Goal: Task Accomplishment & Management: Complete application form

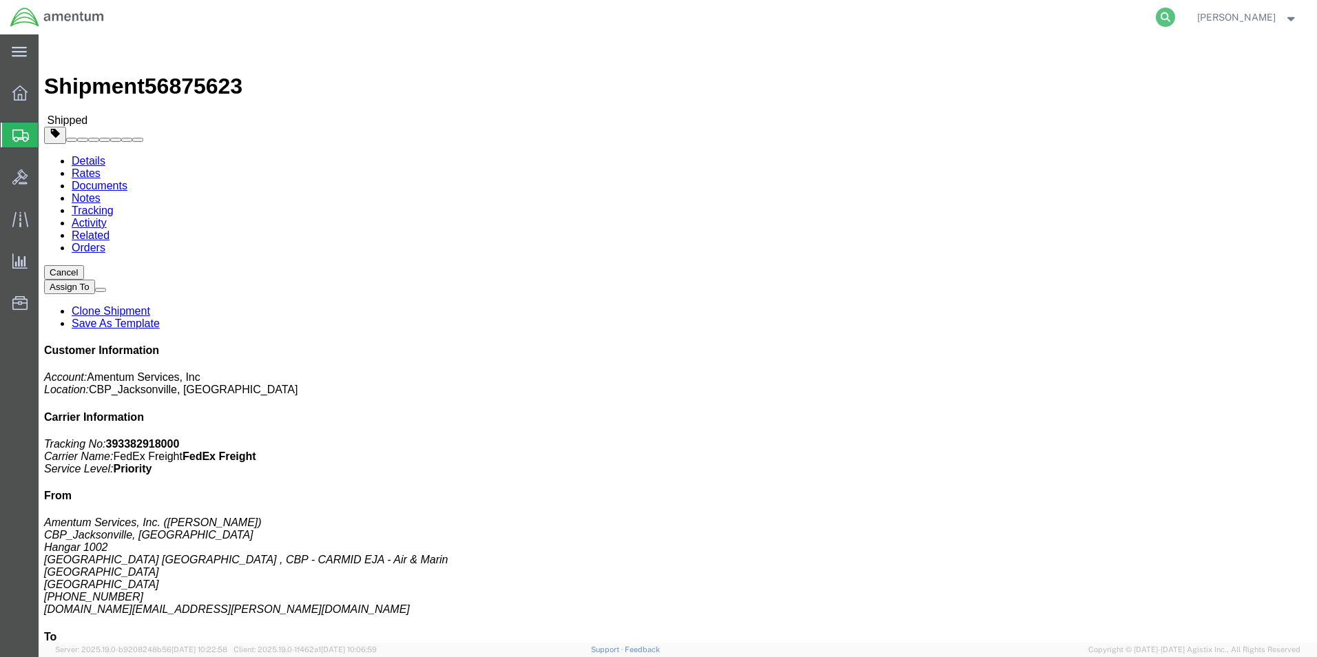
click at [1175, 20] on icon at bounding box center [1165, 17] width 19 height 19
drag, startPoint x: 1018, startPoint y: 17, endPoint x: 1005, endPoint y: 17, distance: 13.1
click at [1017, 17] on input "search" at bounding box center [946, 17] width 419 height 33
paste input "DCO-25265-168448"
type input "DCO-25265-168448"
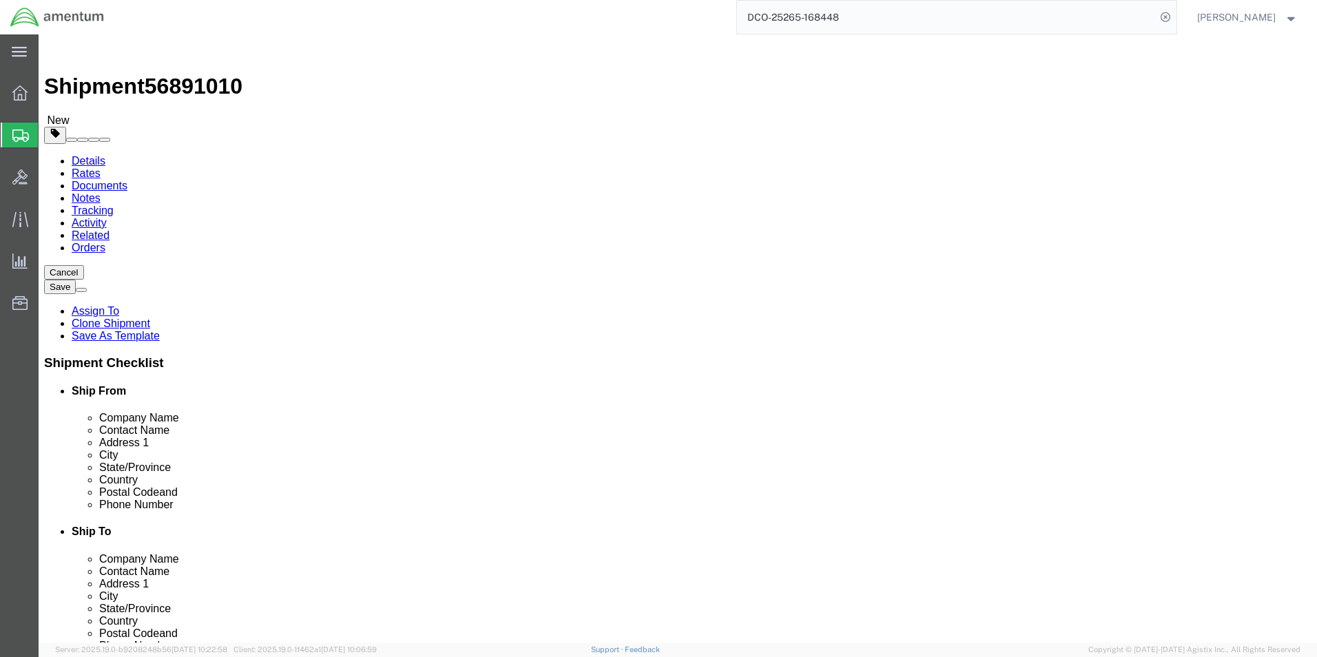
select select "49930"
select select
click input "[PHONE_NUMBER]"
type input "[PHONE_NUMBER]"
click input ","
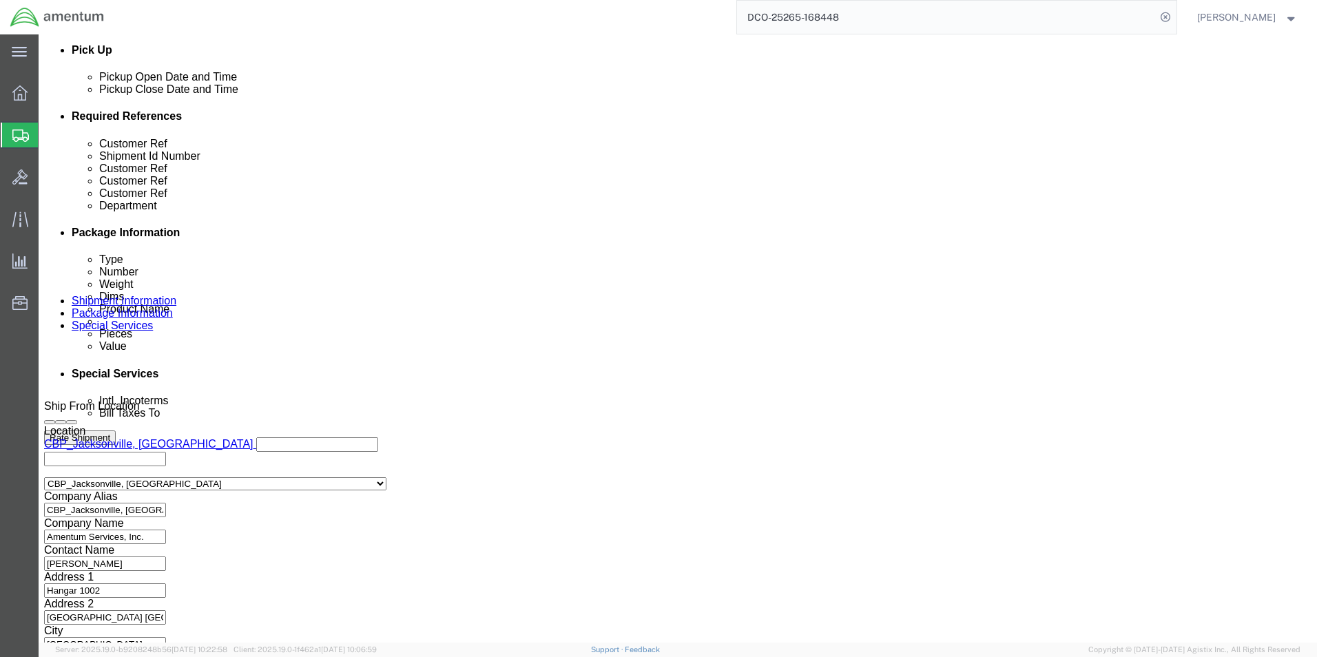
scroll to position [627, 0]
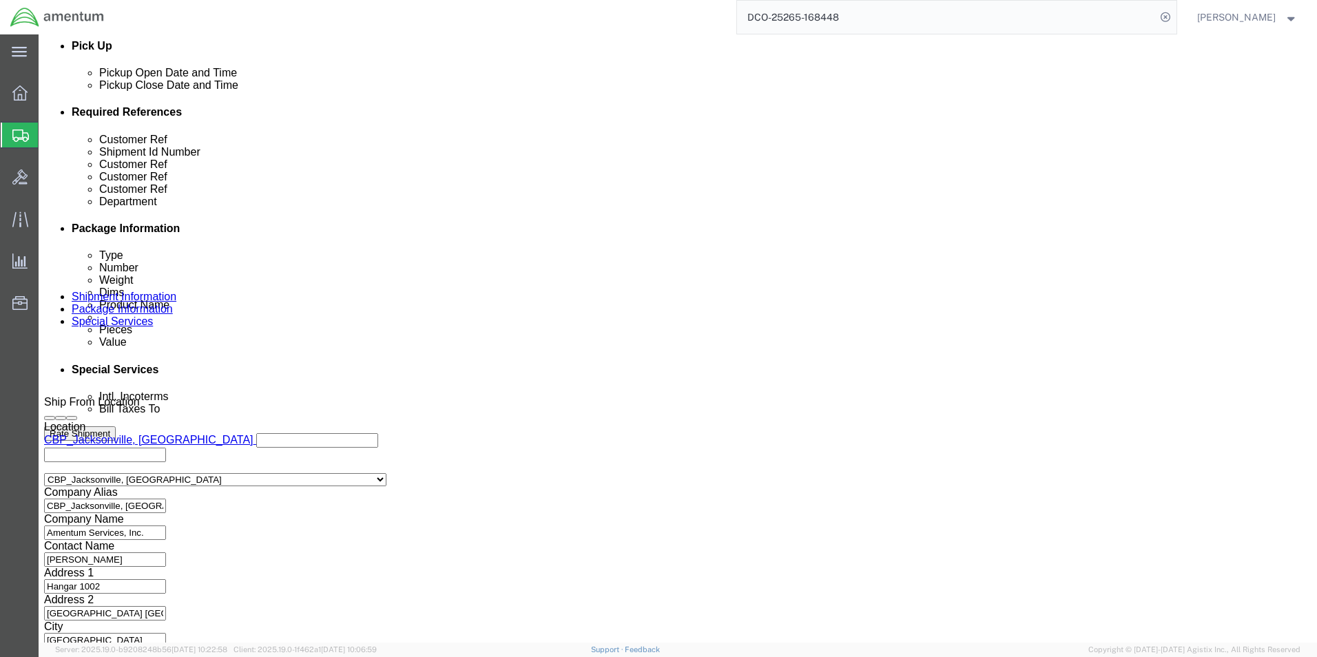
click button "Continue"
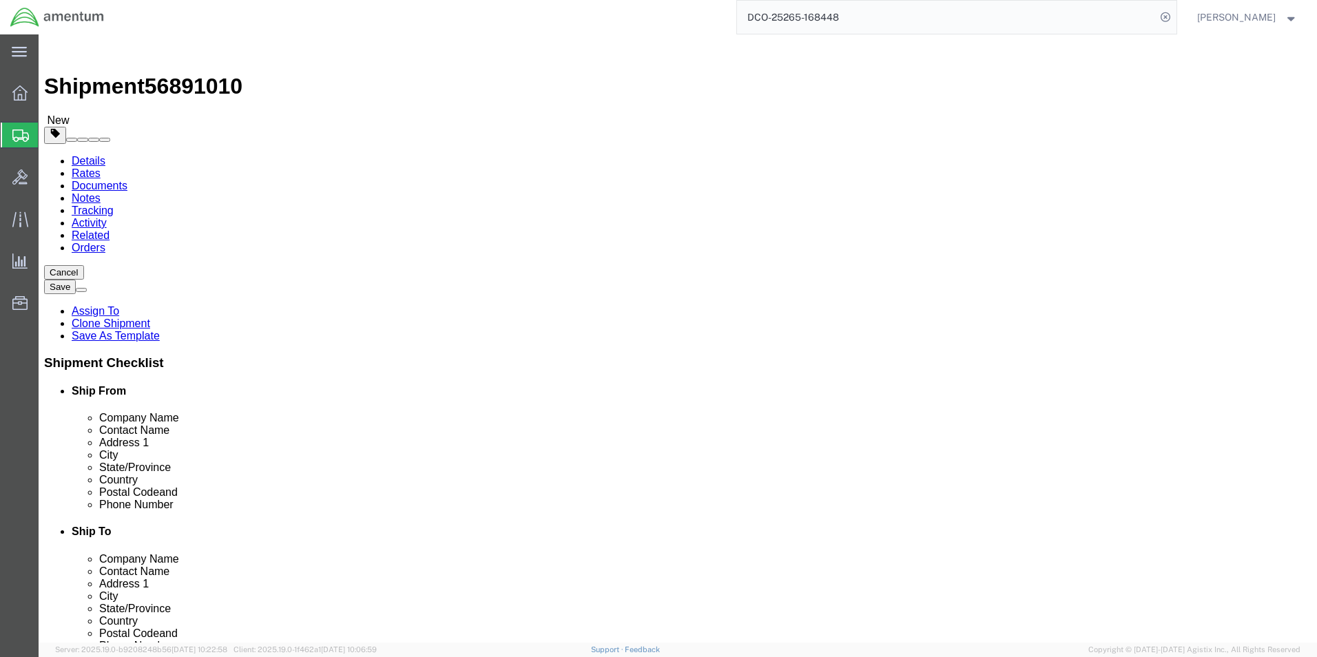
click icon
click input "text"
type input "8059282929"
click div "8059282929"
click input "text"
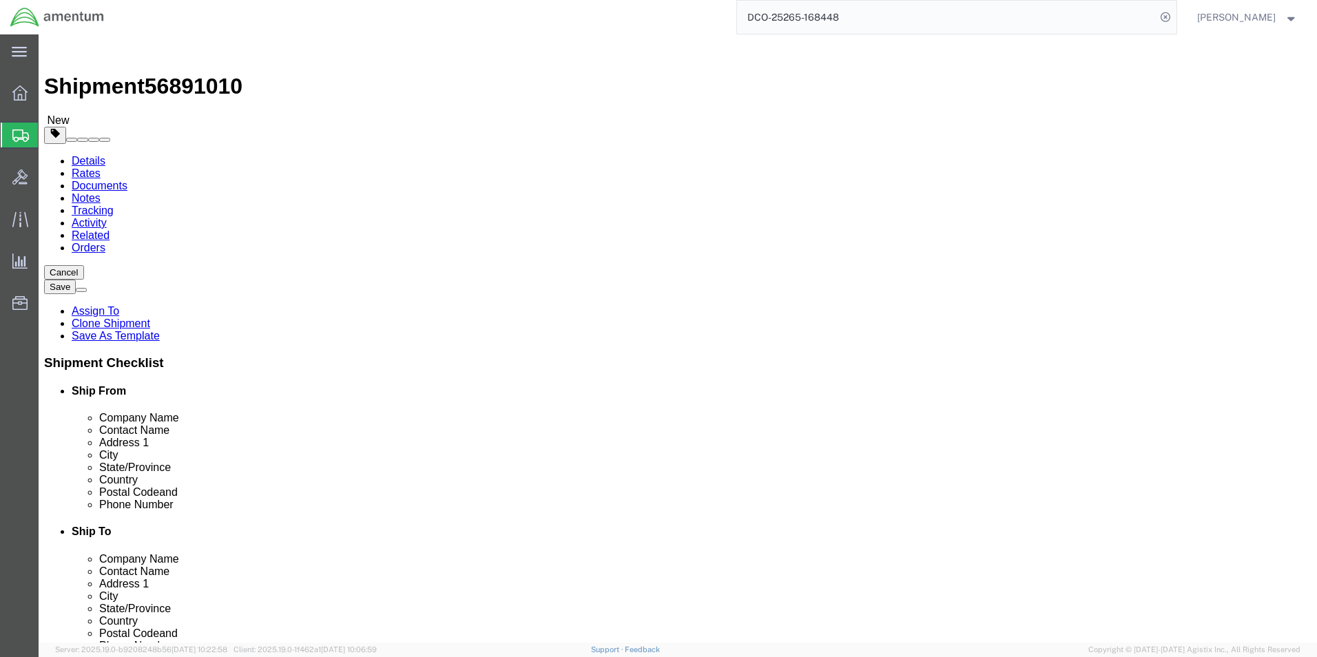
click input "text"
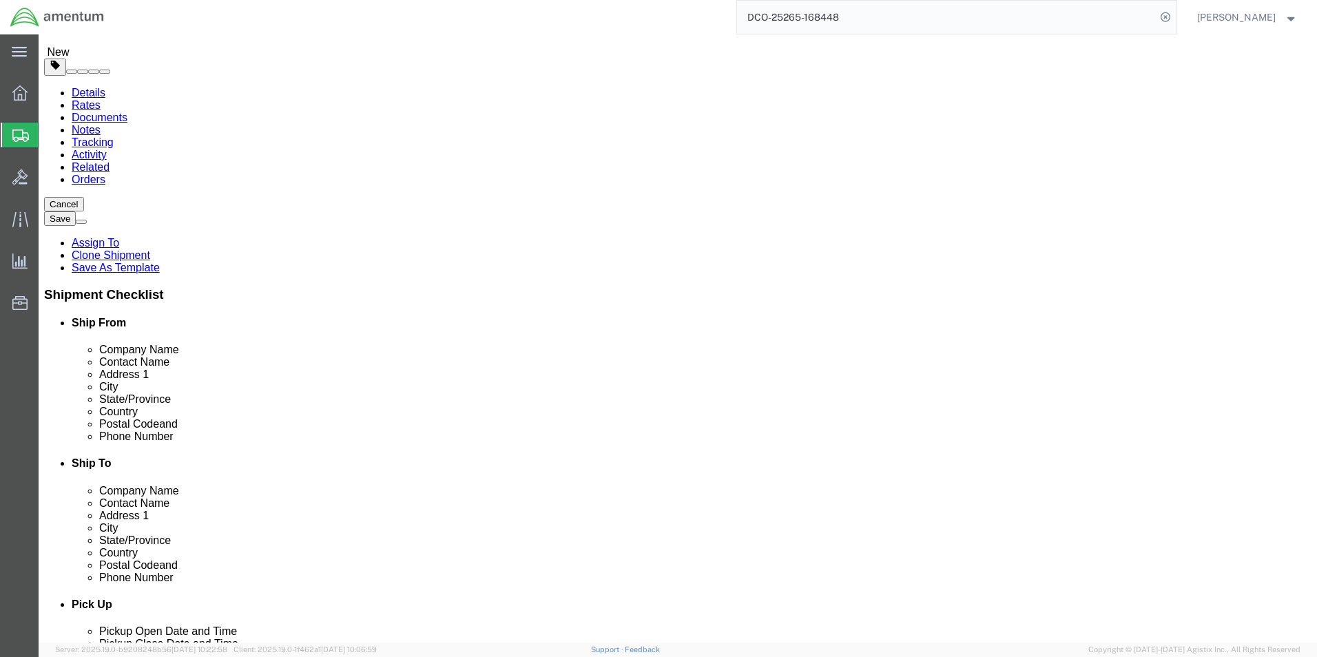
scroll to position [69, 0]
type input "ATTN:CORE RETURNS"
click input "text"
type input "[DOMAIN_NAME][EMAIL_ADDRESS][PERSON_NAME][DOMAIN_NAME]"
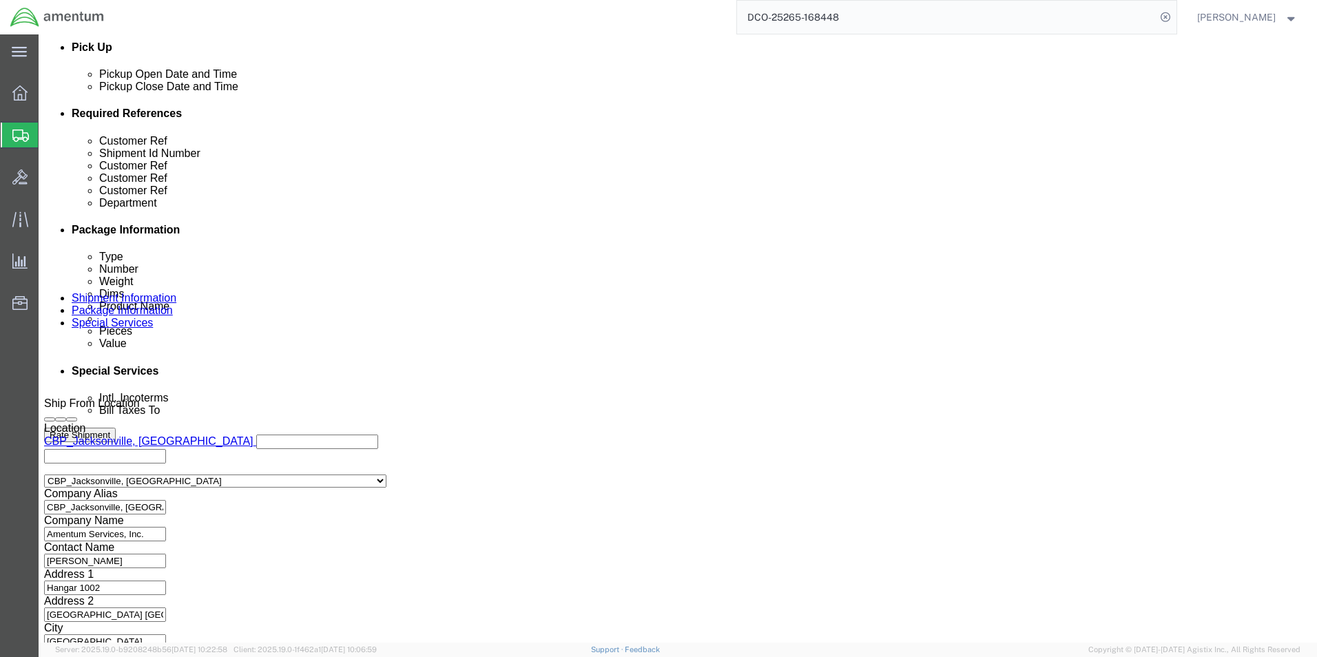
scroll to position [627, 0]
click button "Continue"
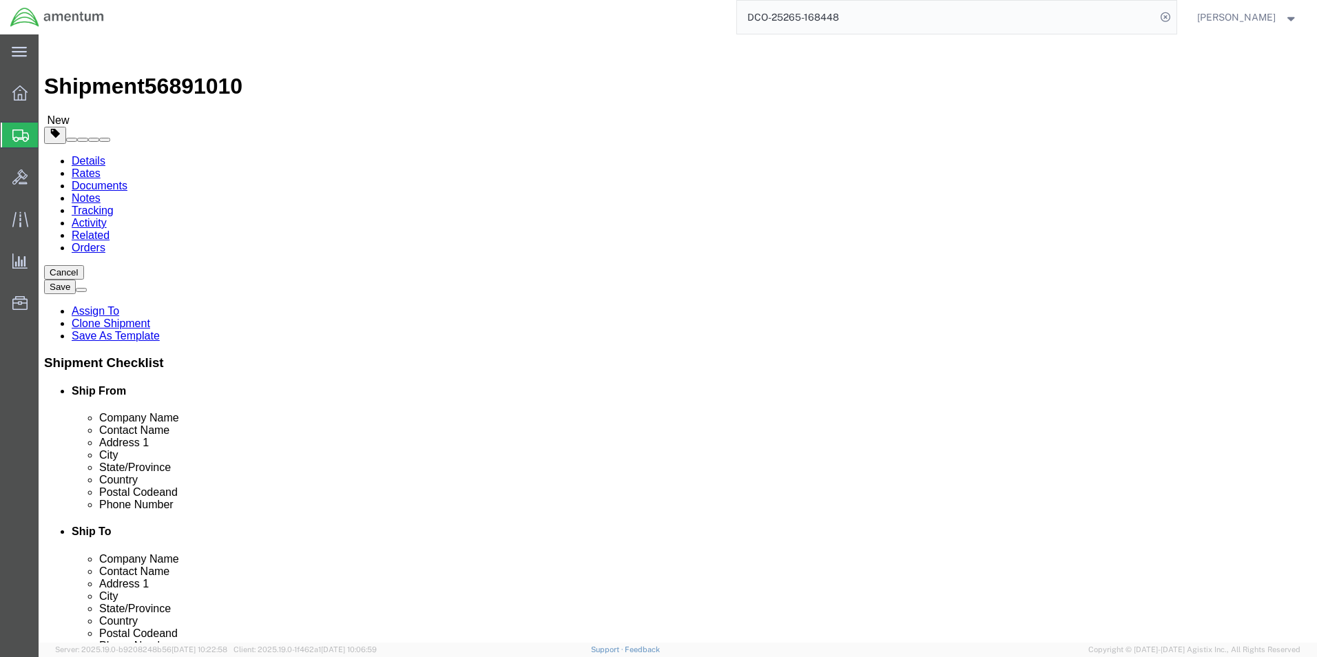
click button "Rate Shipment"
